Goal: Task Accomplishment & Management: Complete application form

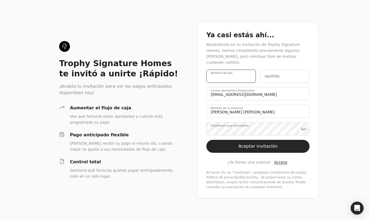
click at [242, 77] on name "Nombre de pila" at bounding box center [230, 76] width 49 height 13
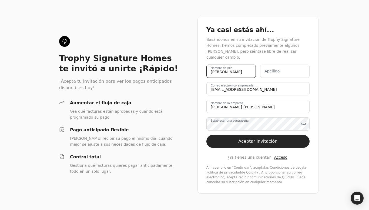
type name "[PERSON_NAME]"
click at [294, 70] on name "Apellido" at bounding box center [284, 71] width 49 height 13
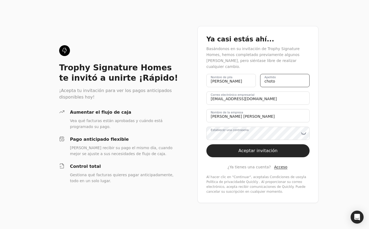
type name "choto"
click at [283, 116] on name "[PERSON_NAME] [PERSON_NAME]" at bounding box center [257, 115] width 103 height 13
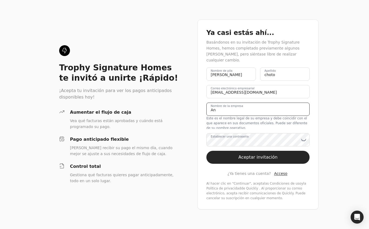
type name "A"
type name "Angies cleaning servises"
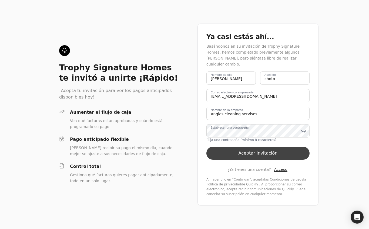
click at [269, 153] on font "Aceptar invitación" at bounding box center [258, 152] width 39 height 5
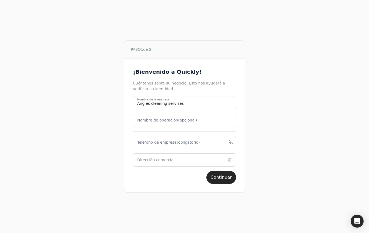
click at [164, 120] on font "Nombre de operación" at bounding box center [157, 120] width 41 height 4
click at [164, 120] on name "Nombre de operación (opcional)" at bounding box center [184, 120] width 103 height 13
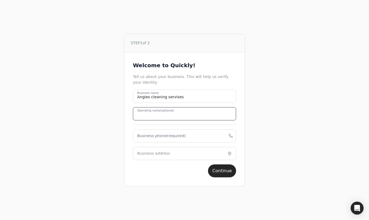
click at [205, 116] on name "Operating name (optional)" at bounding box center [184, 113] width 103 height 13
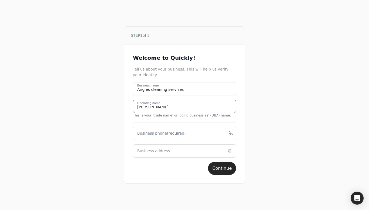
type name "[PERSON_NAME]"
click at [151, 135] on label "Business phone (required)" at bounding box center [161, 133] width 49 height 6
click at [151, 135] on phone "Business phone (required)" at bounding box center [184, 133] width 103 height 13
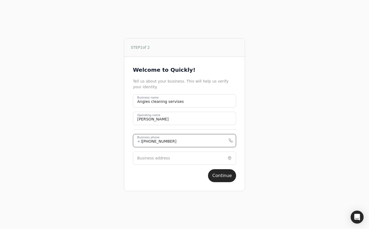
type phone "469-497-5563"
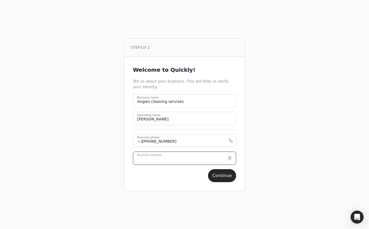
click at [186, 160] on input "Business address" at bounding box center [184, 157] width 103 height 13
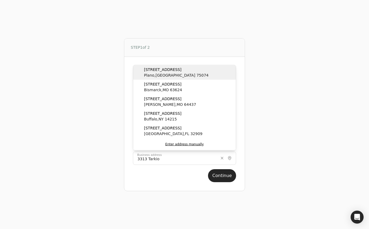
click at [167, 74] on span "Plano , TX 75074" at bounding box center [176, 75] width 65 height 6
type input "3313 Tarkio Road"
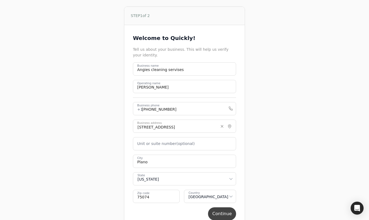
click at [223, 216] on button "Continue" at bounding box center [222, 213] width 28 height 13
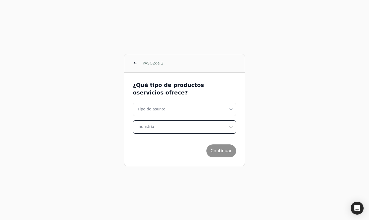
click at [233, 128] on icon "button" at bounding box center [230, 127] width 5 height 13
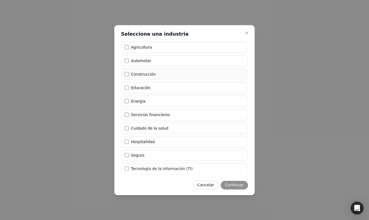
click at [123, 78] on li "Construcción" at bounding box center [184, 74] width 127 height 11
click at [238, 187] on font "Continuar" at bounding box center [234, 185] width 19 height 4
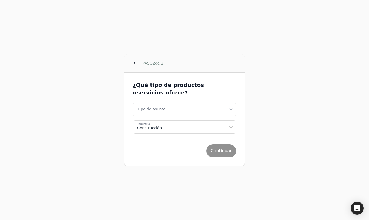
click at [224, 152] on div "Continuar" at bounding box center [184, 148] width 103 height 17
click at [234, 108] on business "Tipo de asunto" at bounding box center [184, 109] width 103 height 13
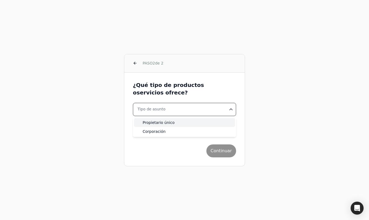
click at [210, 125] on div "Propietario único" at bounding box center [184, 122] width 101 height 9
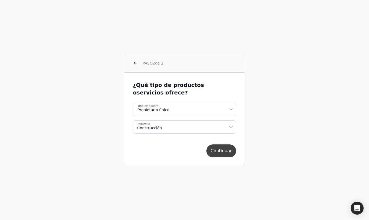
click at [225, 153] on font "Continuar" at bounding box center [221, 150] width 21 height 5
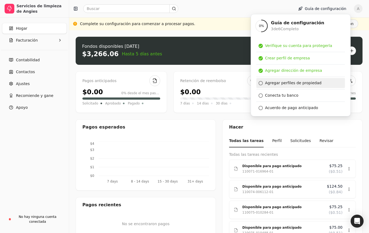
click at [283, 84] on font "Agregar perfiles de propiedad" at bounding box center [293, 83] width 56 height 4
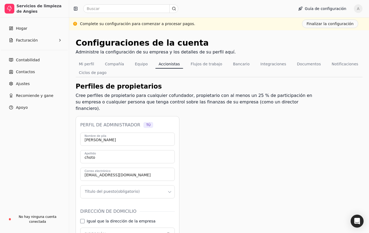
click at [170, 189] on icon "button" at bounding box center [169, 191] width 5 height 5
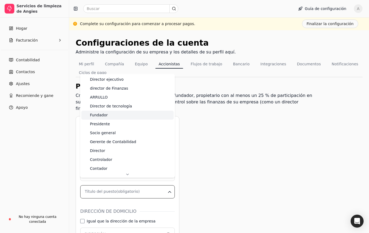
click at [107, 117] on font "Fundador" at bounding box center [99, 115] width 18 height 4
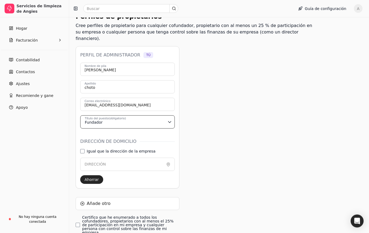
scroll to position [70, 0]
click at [82, 149] on address "Igual que la dirección de la empresa" at bounding box center [82, 151] width 4 height 4
type input "3313 Tarkio Road"
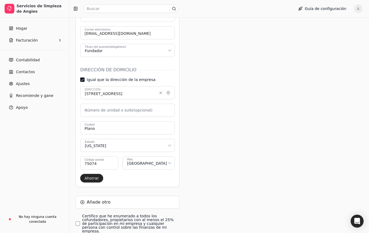
scroll to position [167, 0]
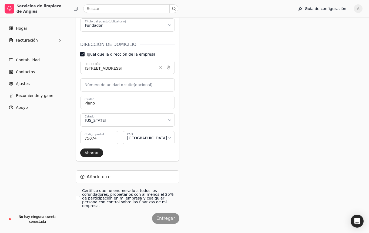
click at [170, 213] on div "Entregar" at bounding box center [128, 220] width 104 height 15
click at [79, 196] on finances\ "Certifico que he enumerado a todos los cofundadores, propietarios con al menos …" at bounding box center [78, 198] width 4 height 4
click at [170, 216] on font "Entregar" at bounding box center [165, 218] width 19 height 5
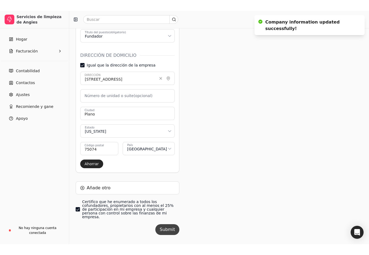
scroll to position [0, 0]
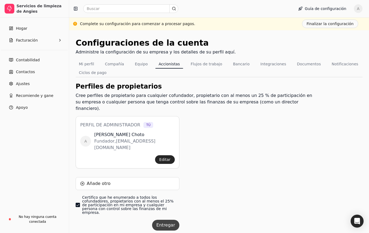
click at [167, 220] on font "Entregar" at bounding box center [165, 225] width 19 height 5
click at [167, 157] on font "Editar" at bounding box center [164, 159] width 11 height 4
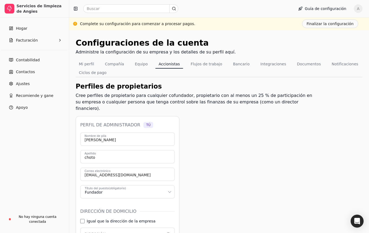
click at [171, 189] on icon "button" at bounding box center [169, 191] width 5 height 5
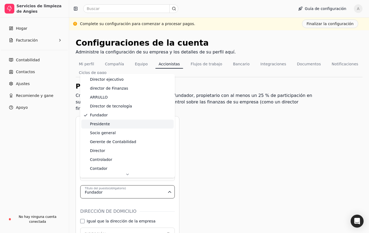
click at [104, 126] on font "Presidente" at bounding box center [100, 124] width 20 height 4
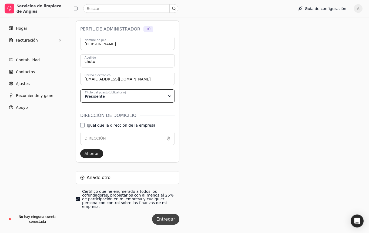
scroll to position [97, 0]
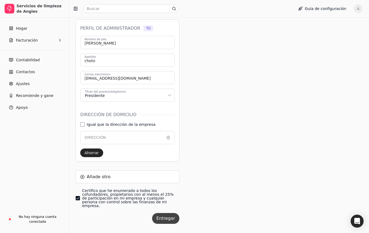
click at [168, 216] on font "Entregar" at bounding box center [165, 218] width 19 height 5
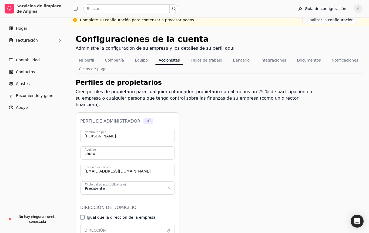
scroll to position [0, 0]
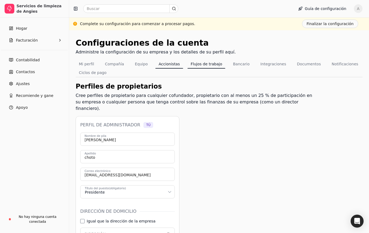
click at [214, 64] on font "Flujos de trabajo" at bounding box center [207, 64] width 32 height 4
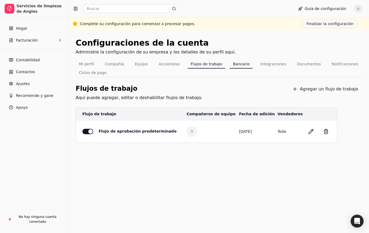
click at [240, 66] on font "Bancario" at bounding box center [241, 64] width 17 height 4
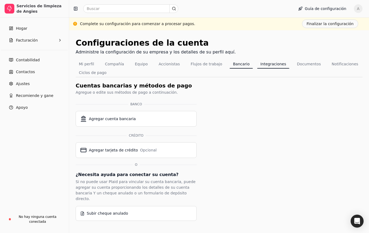
click at [273, 65] on font "Integraciones" at bounding box center [273, 64] width 26 height 4
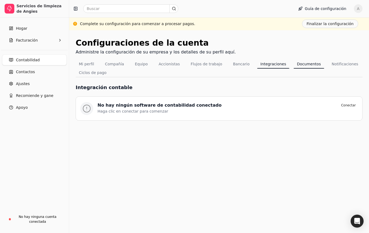
click at [310, 65] on font "Documentos" at bounding box center [309, 64] width 24 height 4
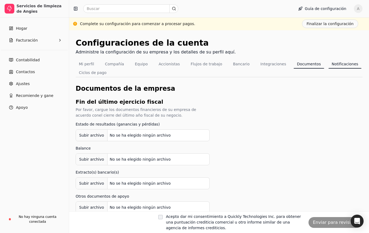
click at [340, 66] on font "Notificaciones" at bounding box center [345, 64] width 26 height 4
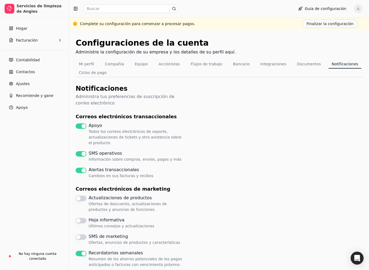
click at [147, 25] on font "Complete su configuración para comenzar a procesar pagos." at bounding box center [137, 24] width 115 height 4
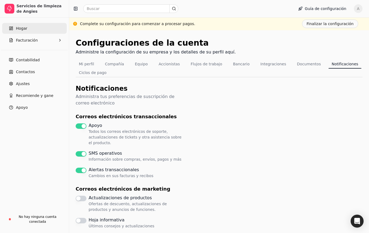
click at [21, 29] on font "Hogar" at bounding box center [21, 28] width 11 height 4
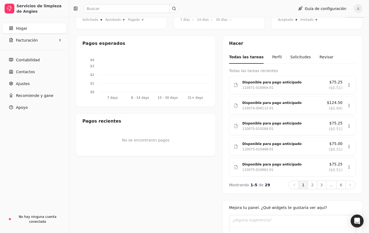
scroll to position [82, 0]
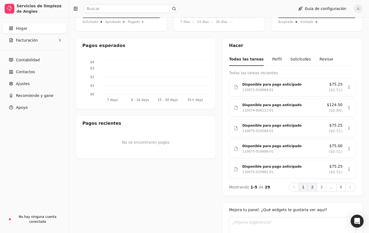
click at [313, 185] on span at bounding box center [312, 187] width 12 height 12
click at [321, 185] on span at bounding box center [321, 187] width 12 height 12
click at [322, 188] on span at bounding box center [323, 187] width 12 height 12
click at [342, 189] on span at bounding box center [342, 187] width 12 height 12
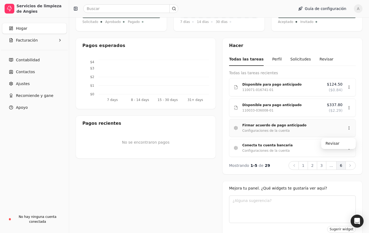
click at [351, 129] on icon at bounding box center [349, 128] width 4 height 4
click at [335, 145] on font "Revisar" at bounding box center [332, 143] width 14 height 4
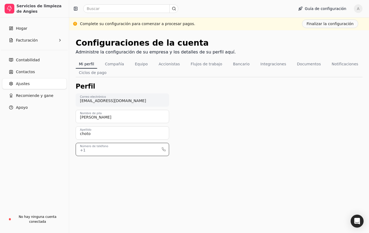
click at [142, 150] on input "Número de teléfono" at bounding box center [122, 149] width 93 height 13
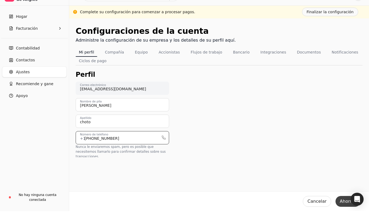
type input "469-497-5563"
click at [344, 210] on font "Ahorrar" at bounding box center [348, 212] width 16 height 5
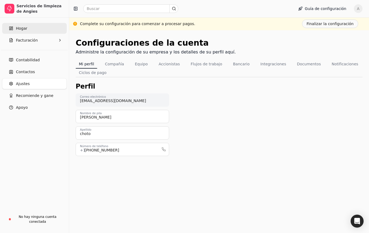
click at [22, 31] on font "Hogar" at bounding box center [21, 28] width 11 height 4
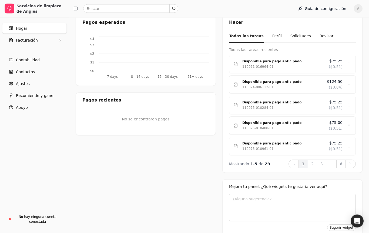
scroll to position [105, 0]
click at [348, 163] on span at bounding box center [351, 164] width 12 height 12
click at [340, 164] on span at bounding box center [341, 164] width 12 height 12
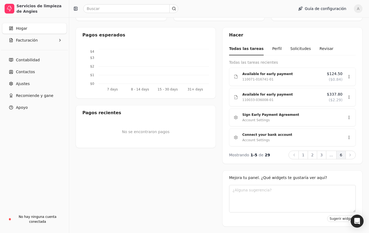
scroll to position [92, 0]
click at [333, 132] on font "Revisar" at bounding box center [332, 133] width 14 height 4
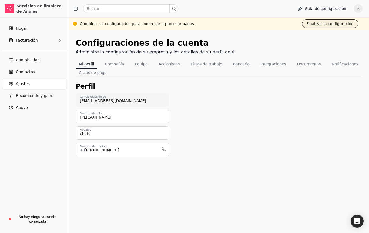
click at [342, 25] on font "Finalizar la configuración" at bounding box center [330, 24] width 47 height 4
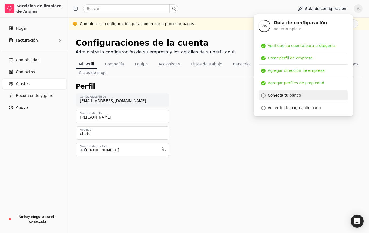
click at [291, 95] on font "Conecta tu banco" at bounding box center [284, 95] width 33 height 4
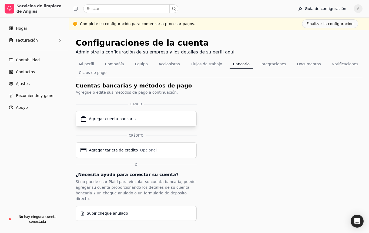
click at [121, 121] on div "Agregar cuenta bancaria" at bounding box center [112, 119] width 47 height 6
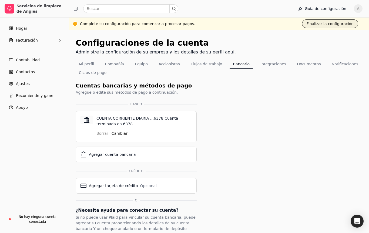
click at [329, 25] on font "Finalizar la configuración" at bounding box center [330, 24] width 47 height 4
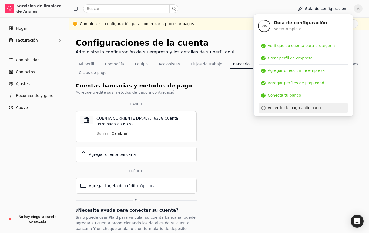
click at [263, 107] on div at bounding box center [263, 108] width 4 height 4
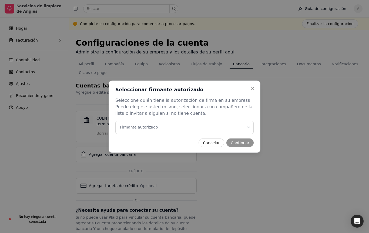
click at [123, 129] on font "Firmante autorizado" at bounding box center [139, 127] width 38 height 4
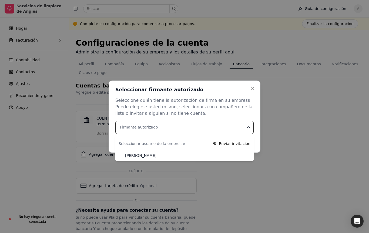
click at [146, 156] on font "Angélica Choto" at bounding box center [140, 155] width 31 height 4
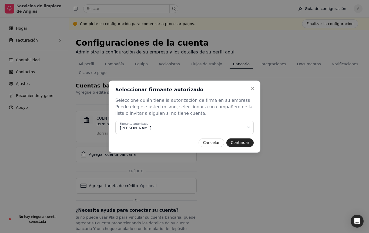
click at [246, 127] on div "Firmante autorizado Angelica choto" at bounding box center [183, 128] width 126 height 6
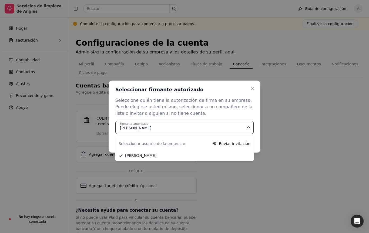
click at [210, 129] on div "Firmante autorizado Angélica Choto" at bounding box center [183, 128] width 126 height 6
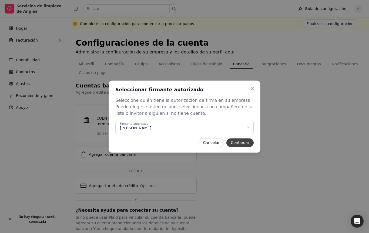
click at [238, 143] on font "Continuar" at bounding box center [240, 142] width 19 height 4
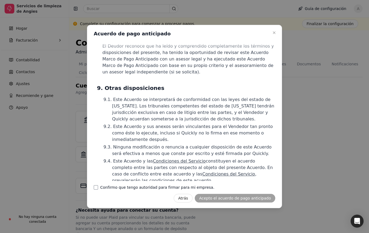
scroll to position [1870, 0]
click at [96, 190] on company "Confirmo que tengo autoridad para firmar para mi empresa." at bounding box center [96, 187] width 4 height 4
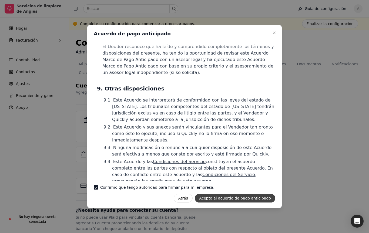
click at [250, 201] on font "Acepto el acuerdo de pago anticipado" at bounding box center [235, 199] width 72 height 6
